Goal: Navigation & Orientation: Find specific page/section

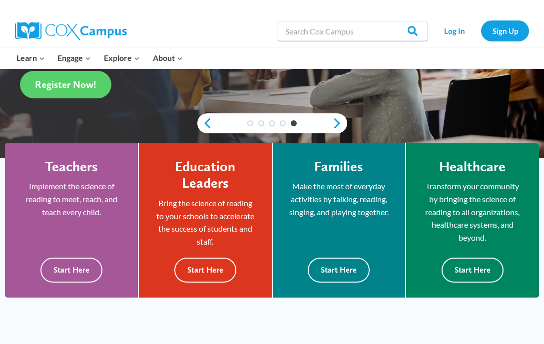
scroll to position [225, 0]
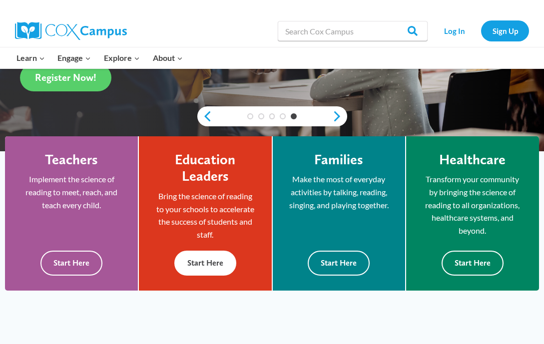
click at [201, 263] on button "Start Here" at bounding box center [205, 263] width 62 height 24
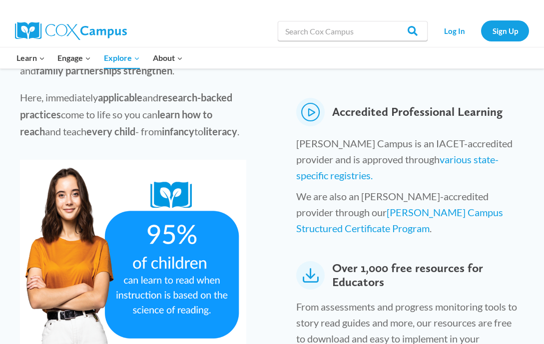
scroll to position [486, 0]
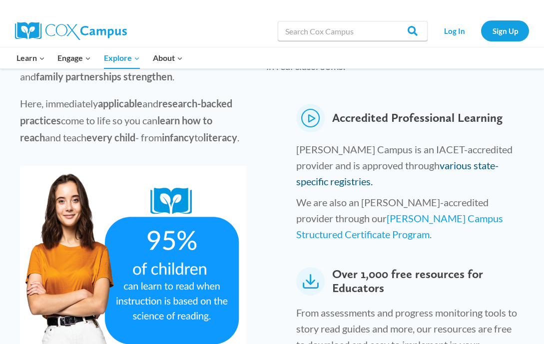
click at [440, 159] on link "various state-specific registries." at bounding box center [397, 173] width 202 height 28
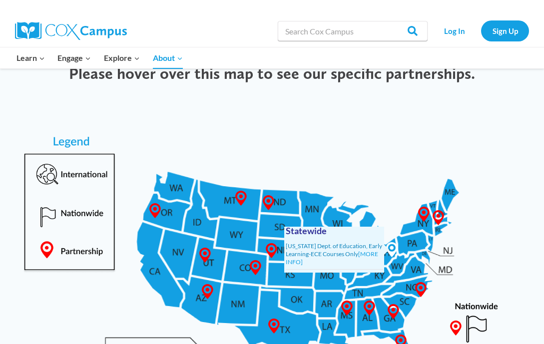
click at [391, 248] on icon at bounding box center [391, 249] width 15 height 15
